Goal: Transaction & Acquisition: Purchase product/service

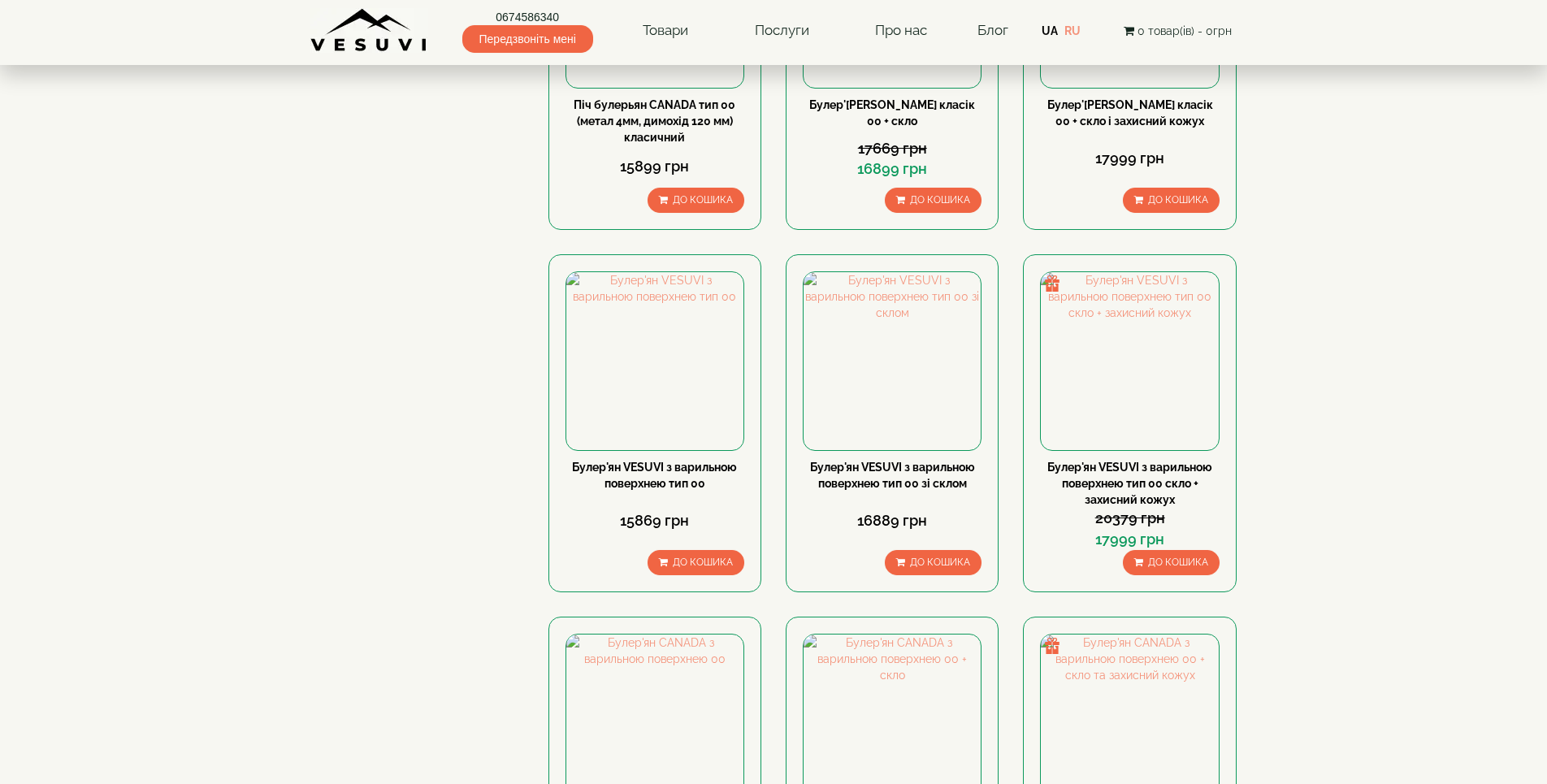
scroll to position [975, 0]
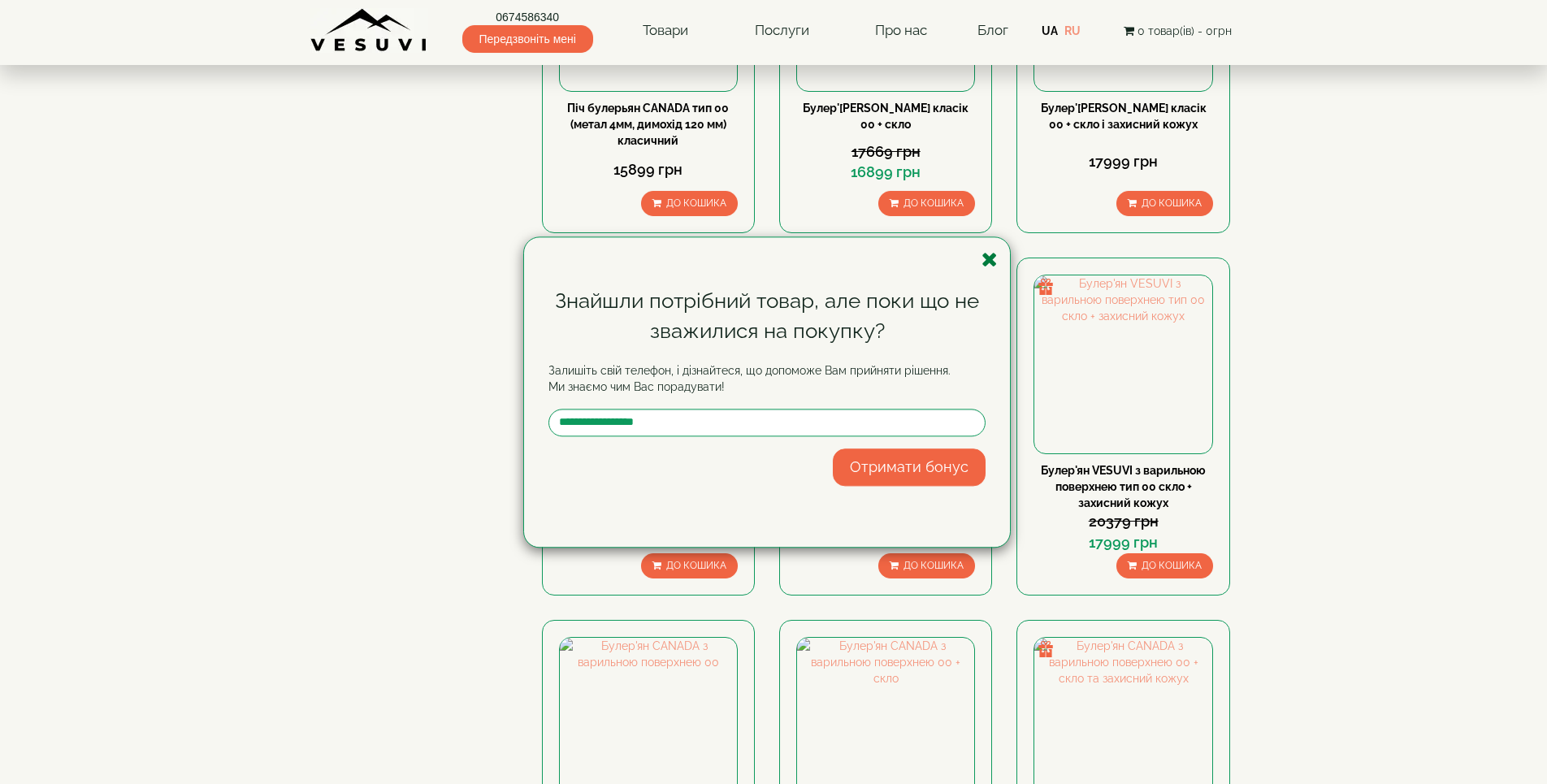
click at [988, 258] on icon "button" at bounding box center [989, 259] width 17 height 20
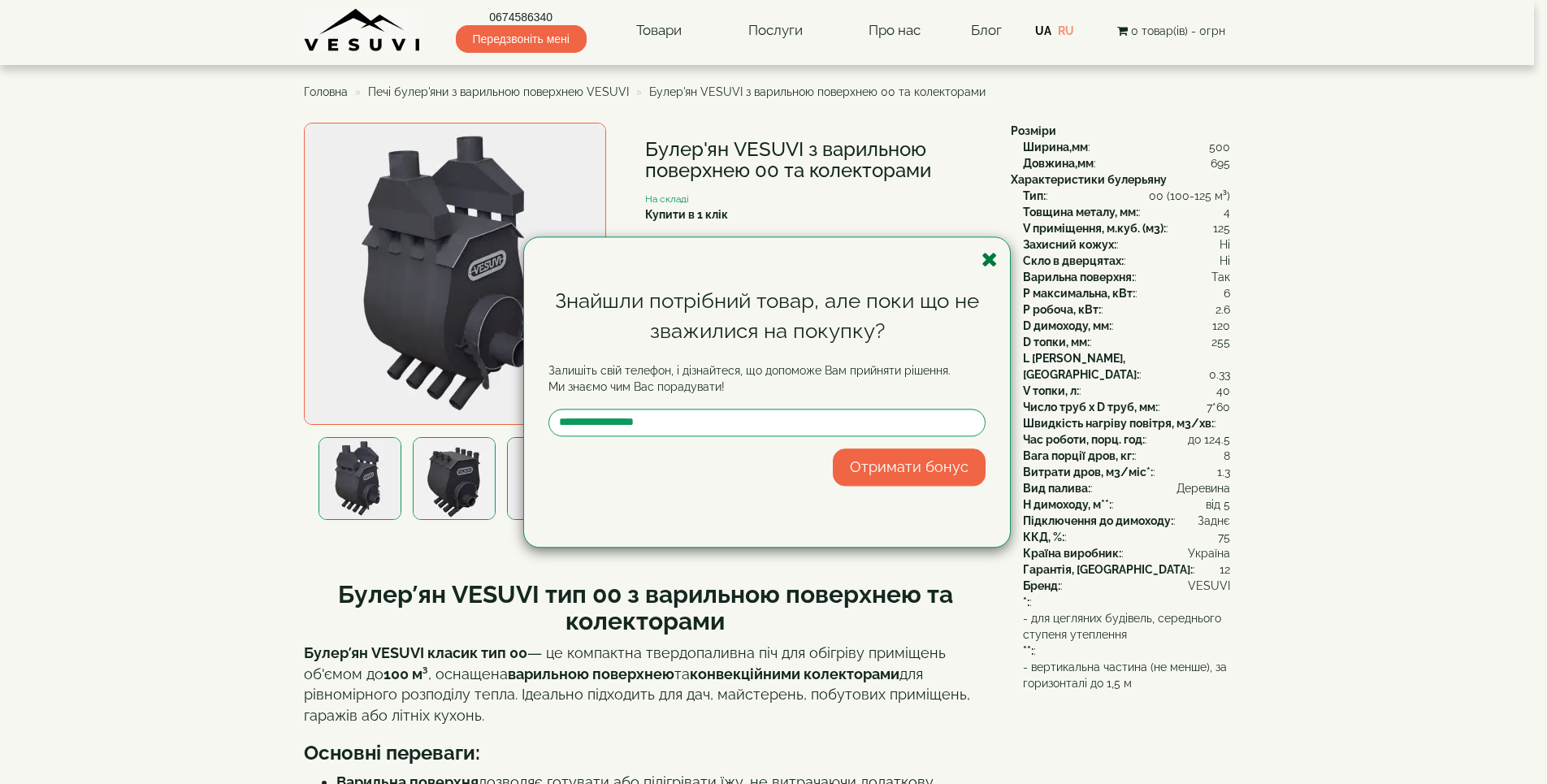
click at [990, 265] on icon "button" at bounding box center [989, 259] width 17 height 20
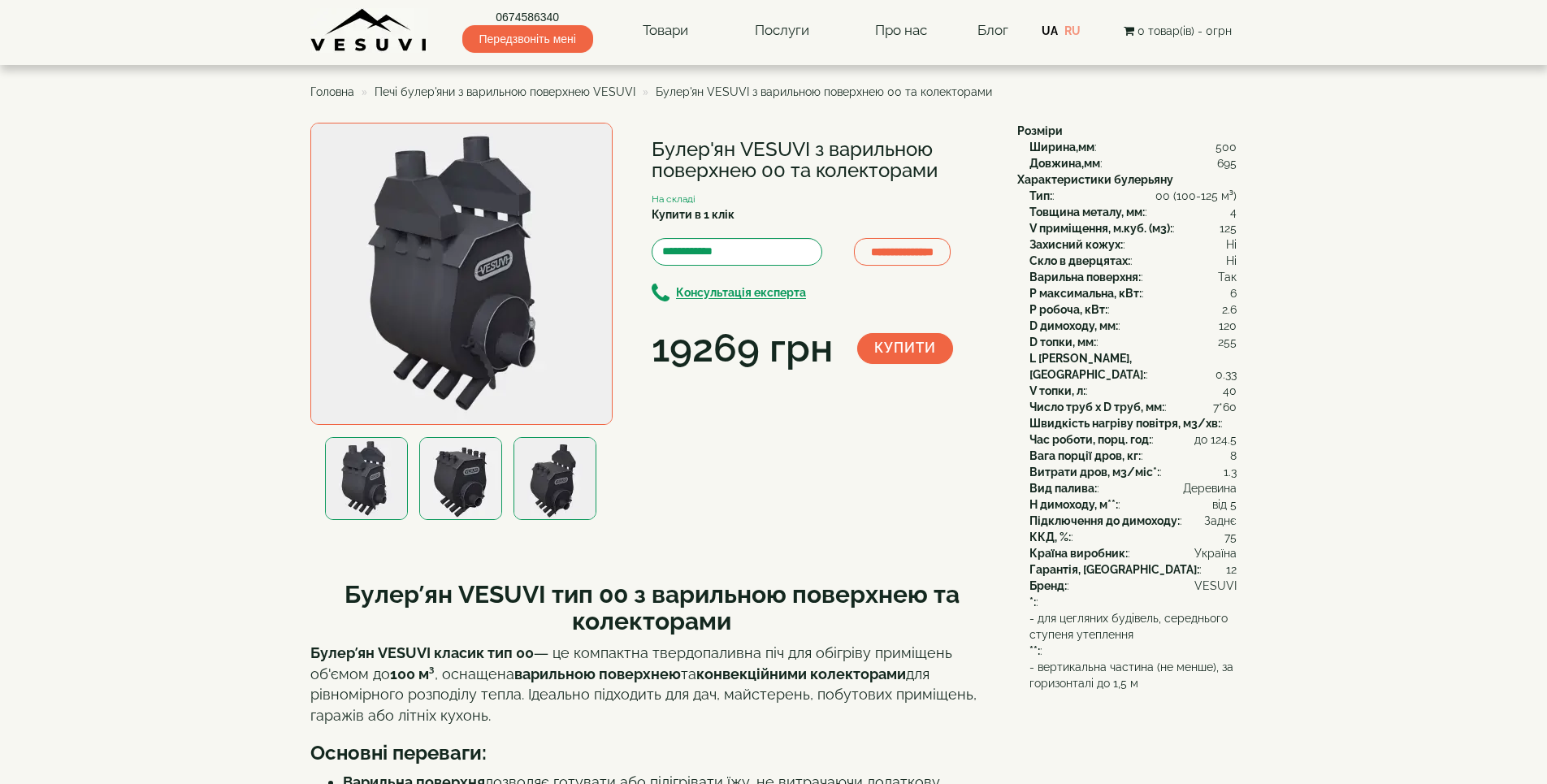
click at [569, 469] on img at bounding box center [554, 478] width 83 height 83
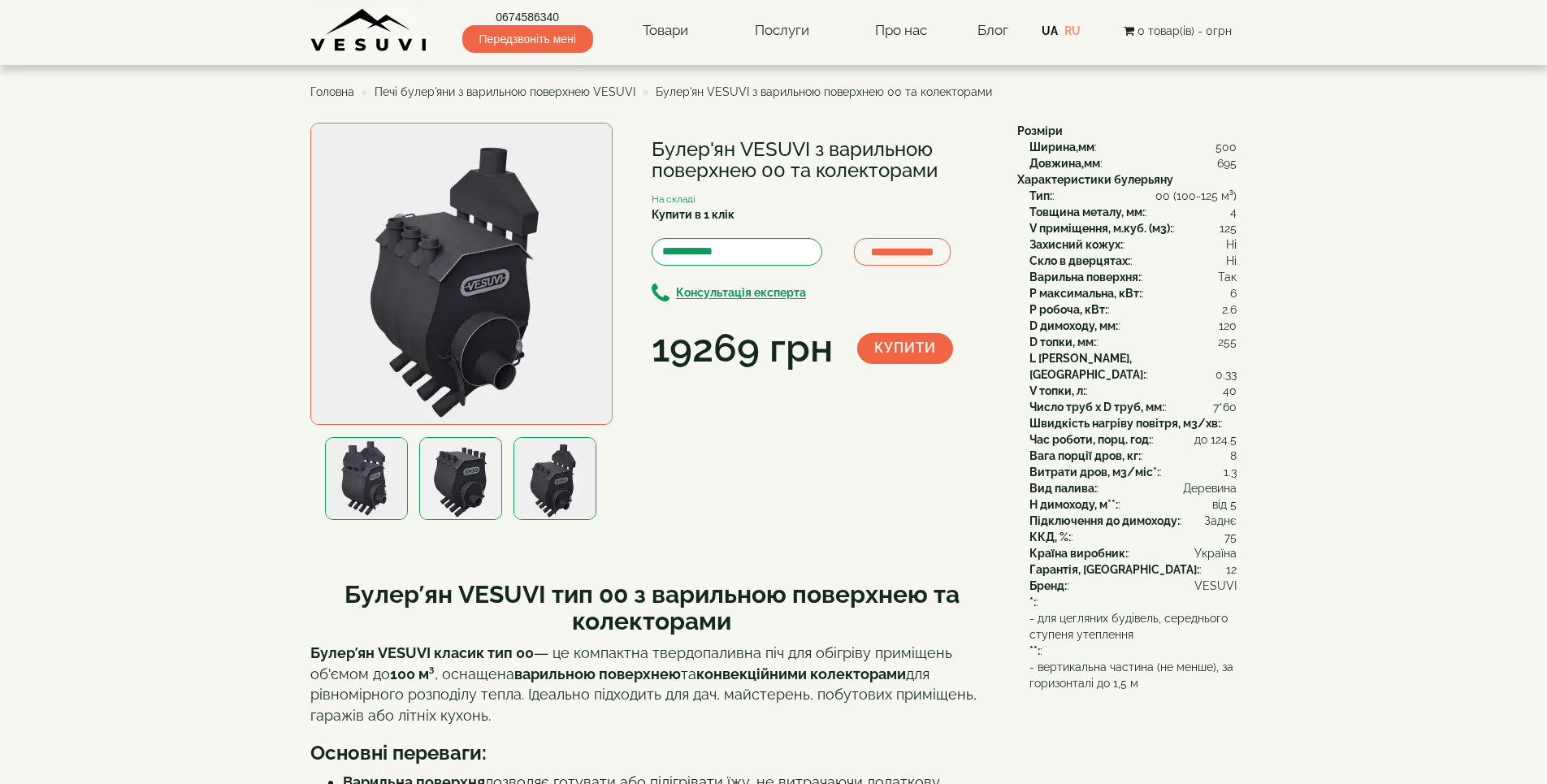
click at [509, 484] on div at bounding box center [463, 478] width 283 height 83
click at [366, 484] on img at bounding box center [366, 478] width 83 height 83
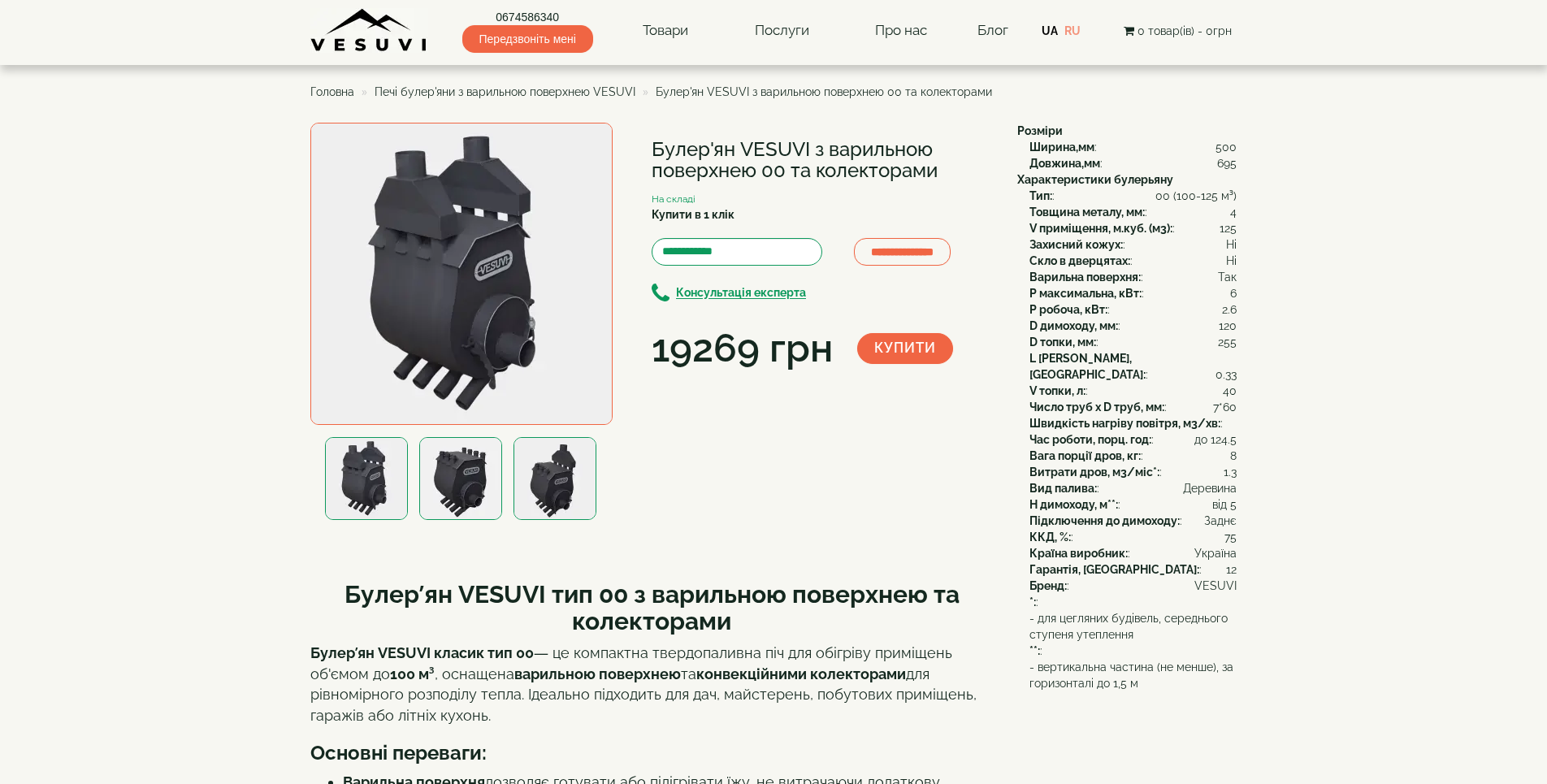
click at [443, 482] on img at bounding box center [460, 478] width 83 height 83
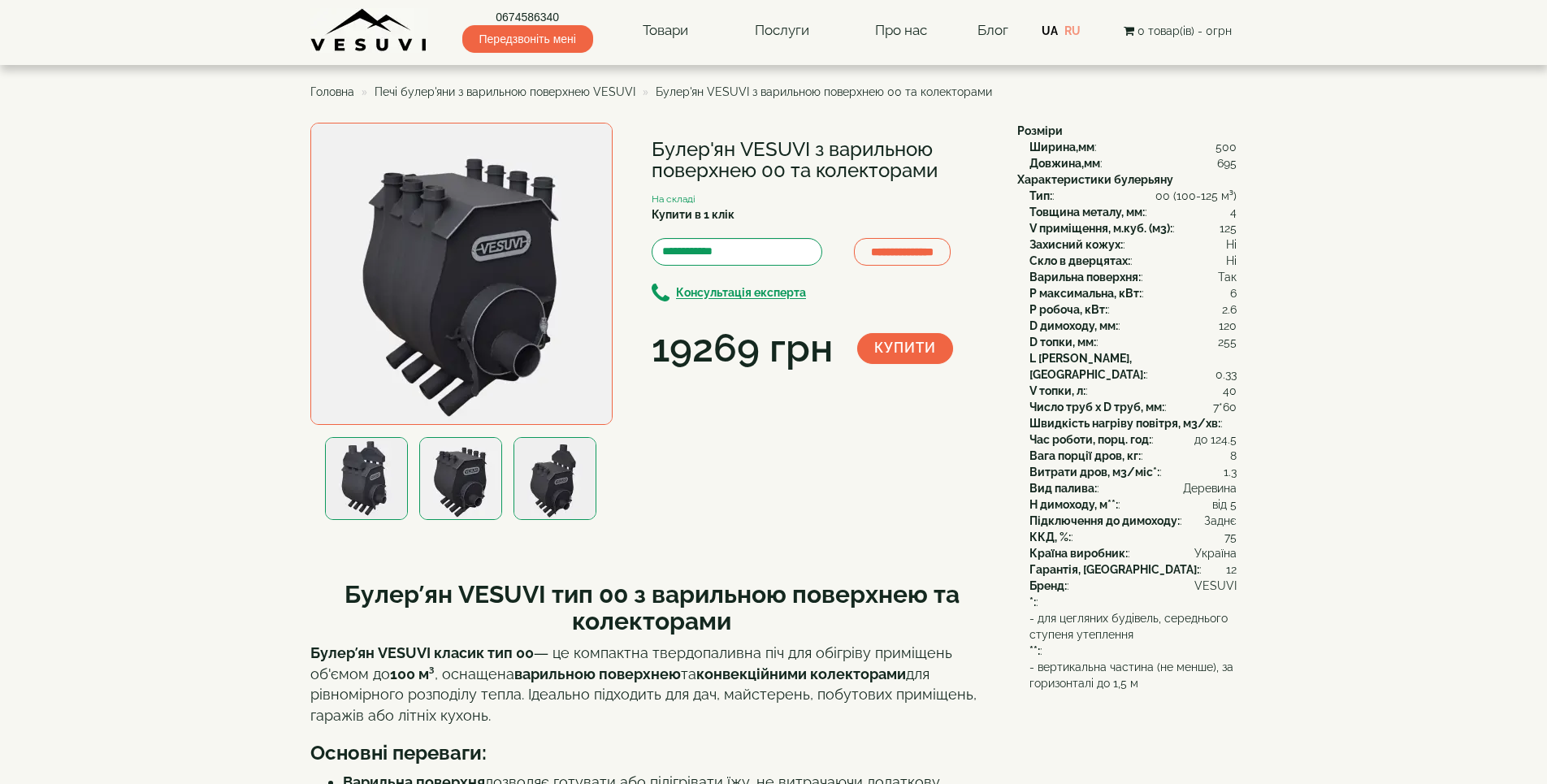
click at [563, 482] on img at bounding box center [554, 478] width 83 height 83
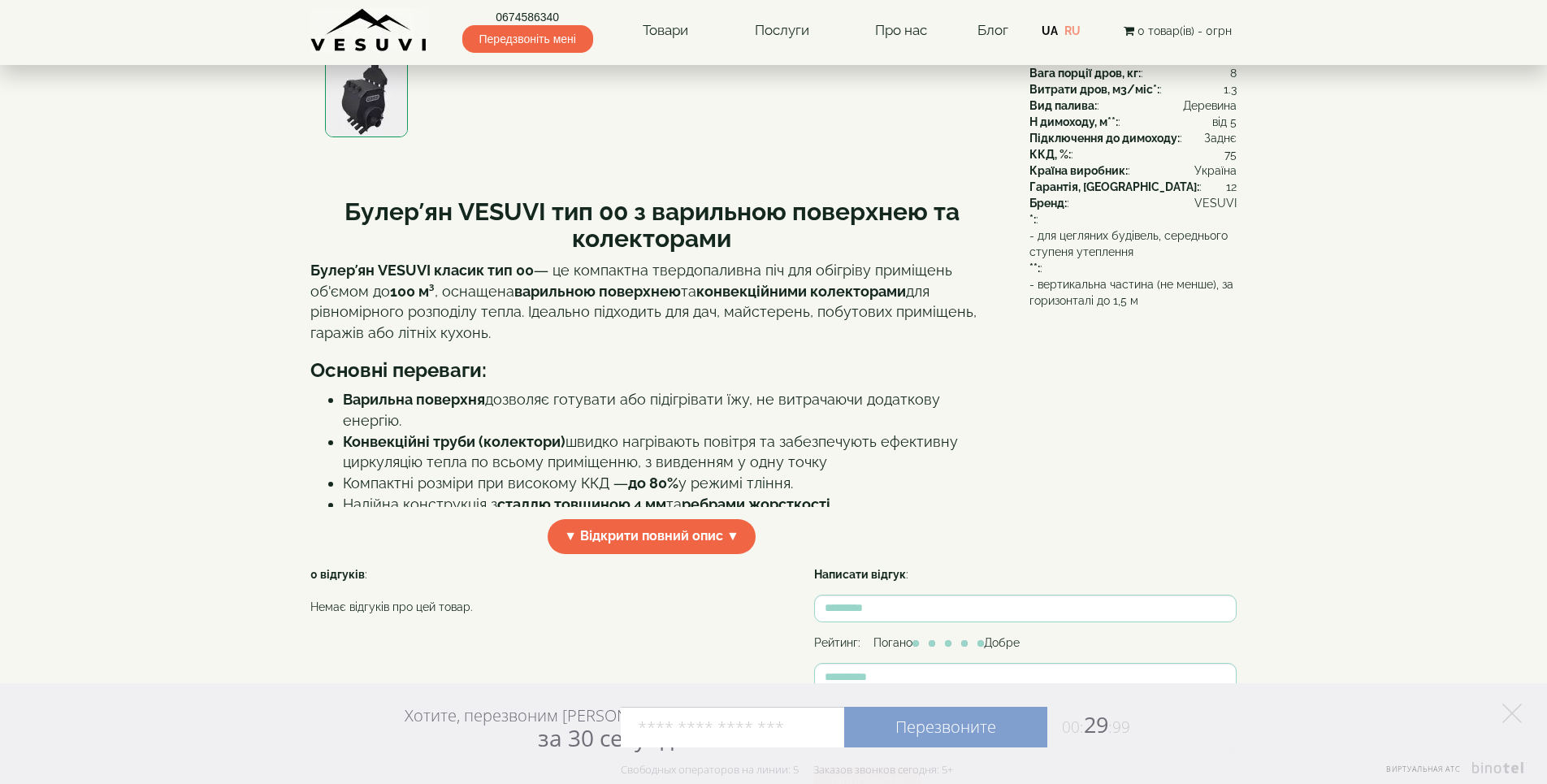
scroll to position [487, 0]
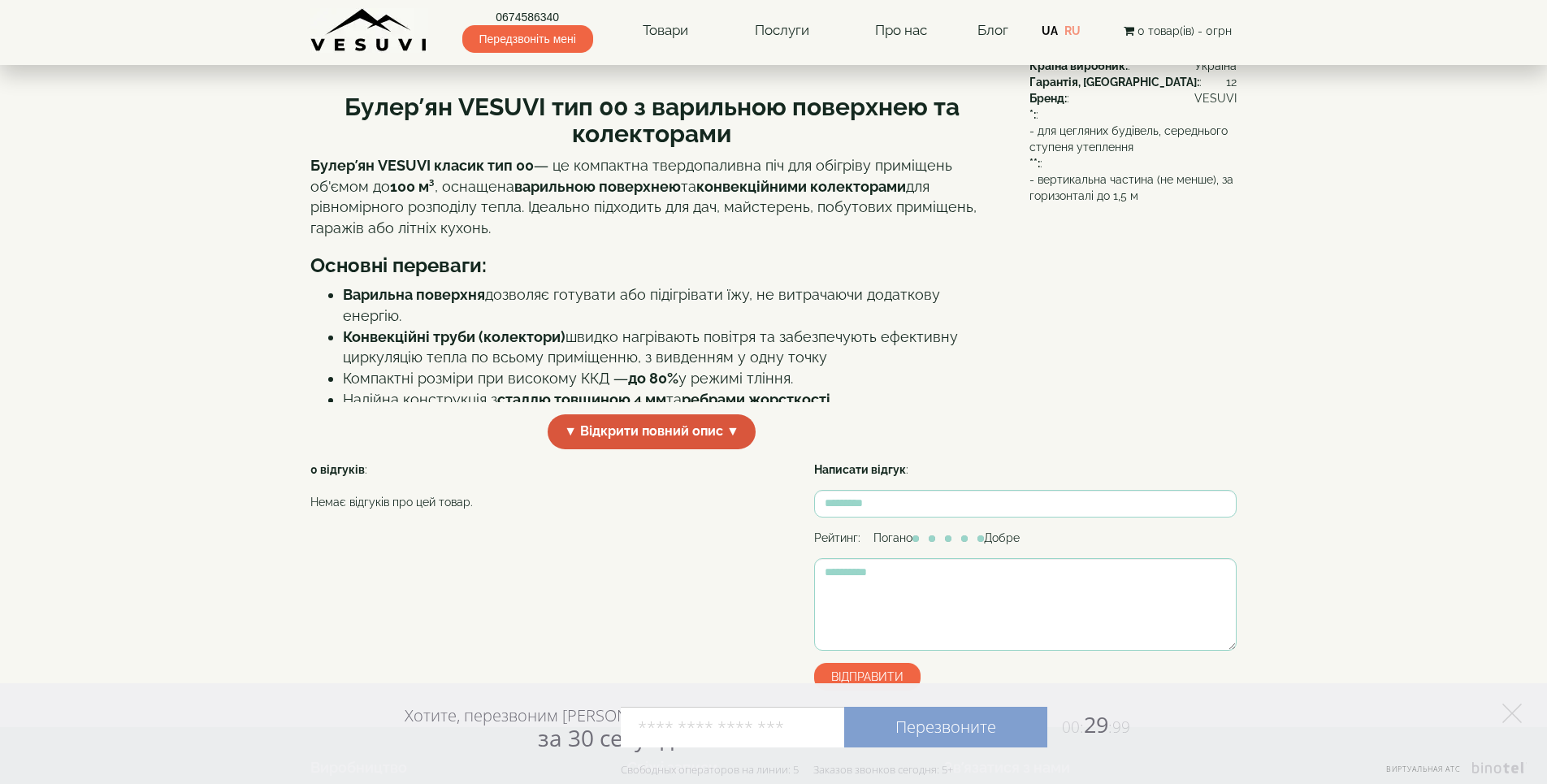
click at [734, 436] on span "▼ Відкрити повний опис ▼" at bounding box center [652, 432] width 208 height 35
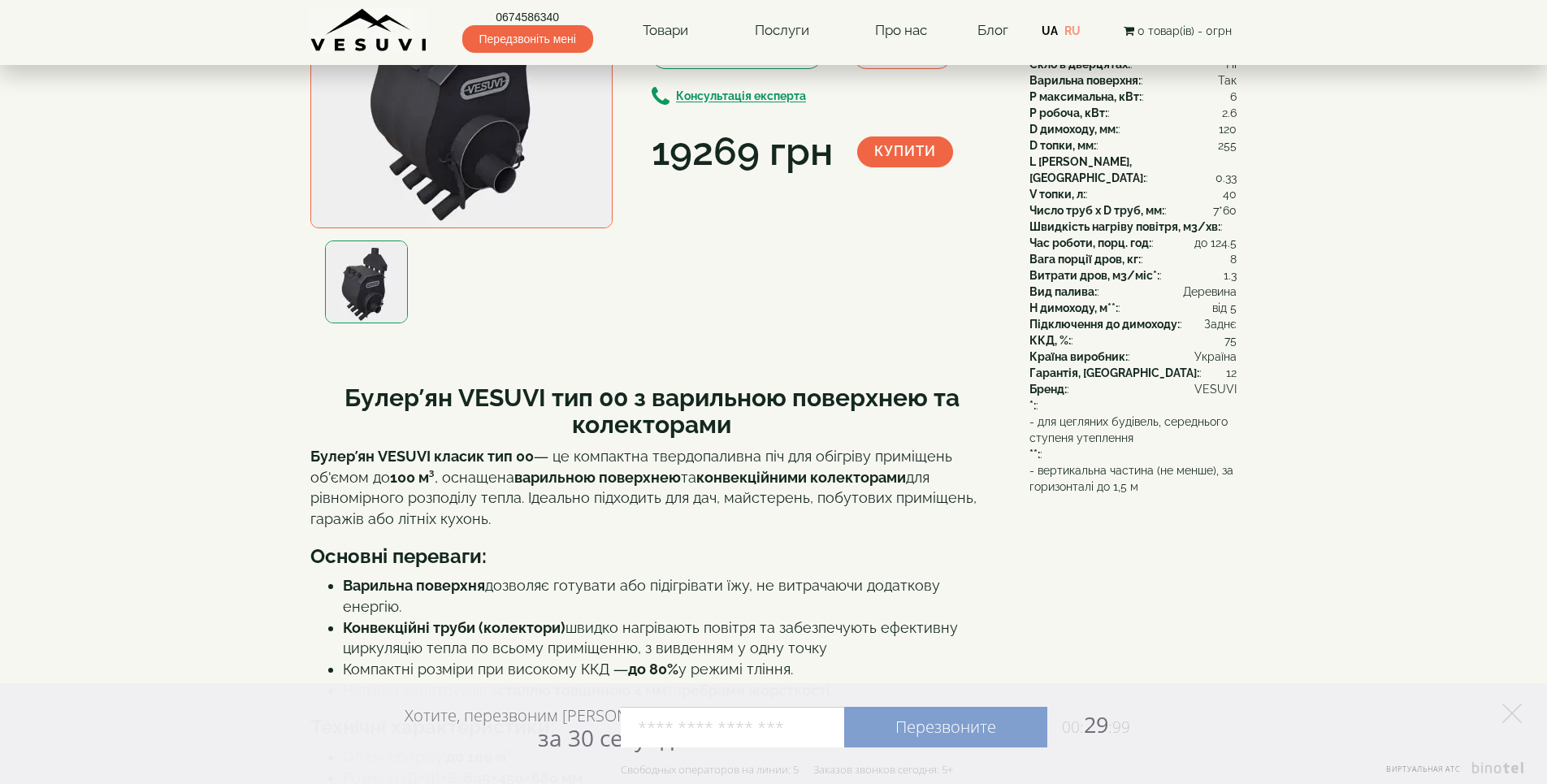
scroll to position [0, 0]
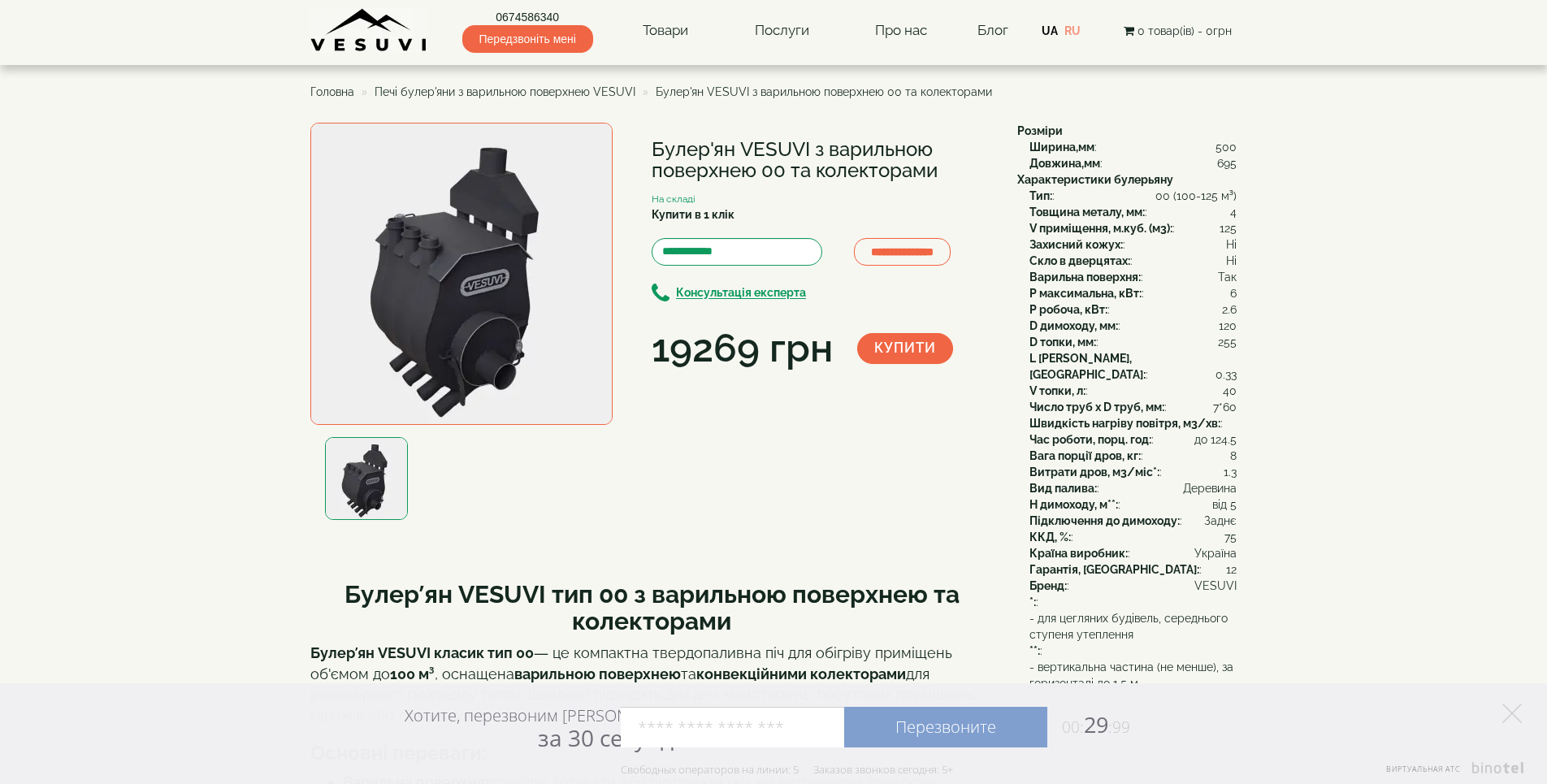
click at [462, 253] on img at bounding box center [462, 274] width 303 height 302
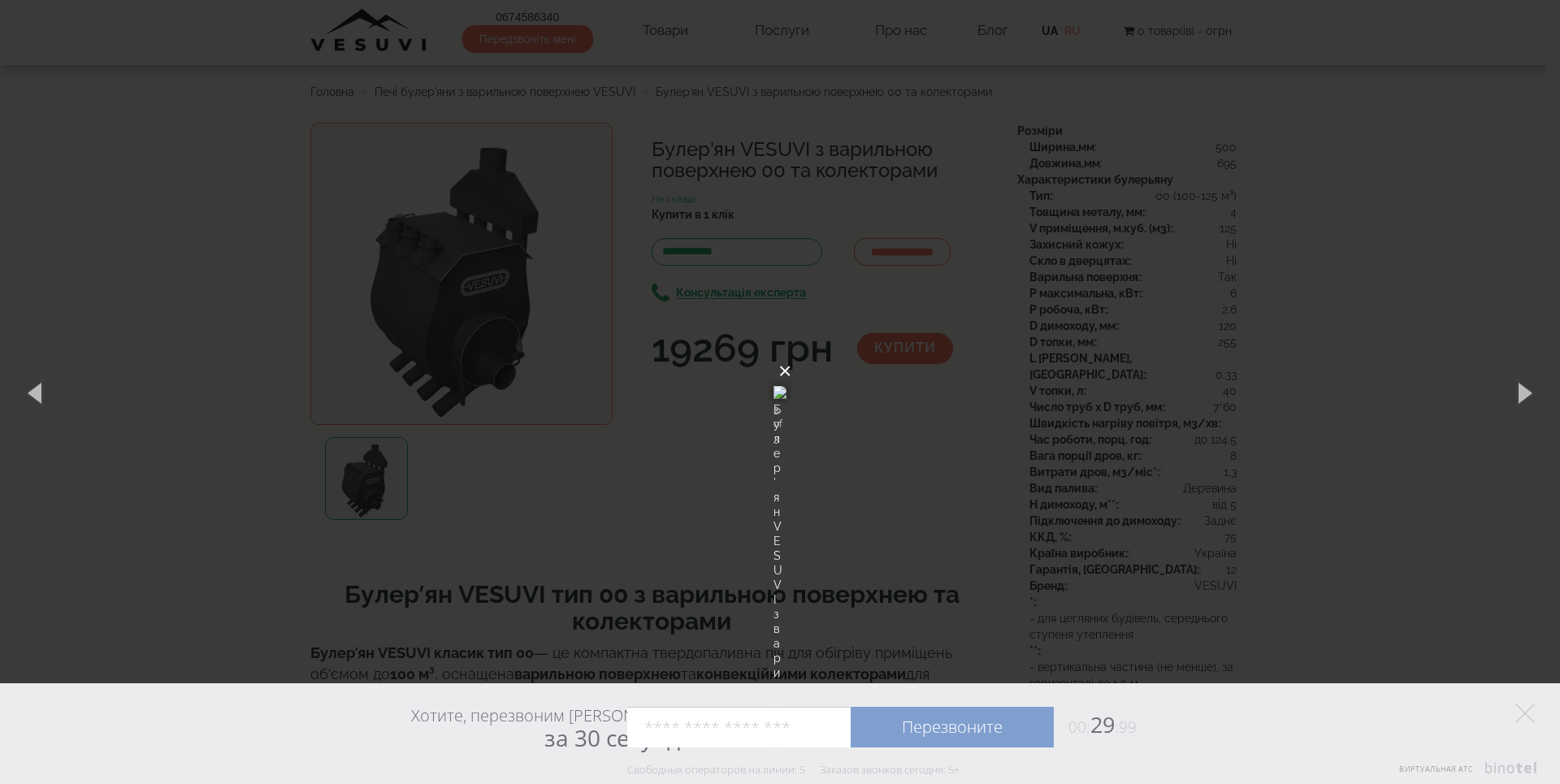
click at [791, 353] on button "×" at bounding box center [784, 371] width 13 height 36
